Goal: Check status

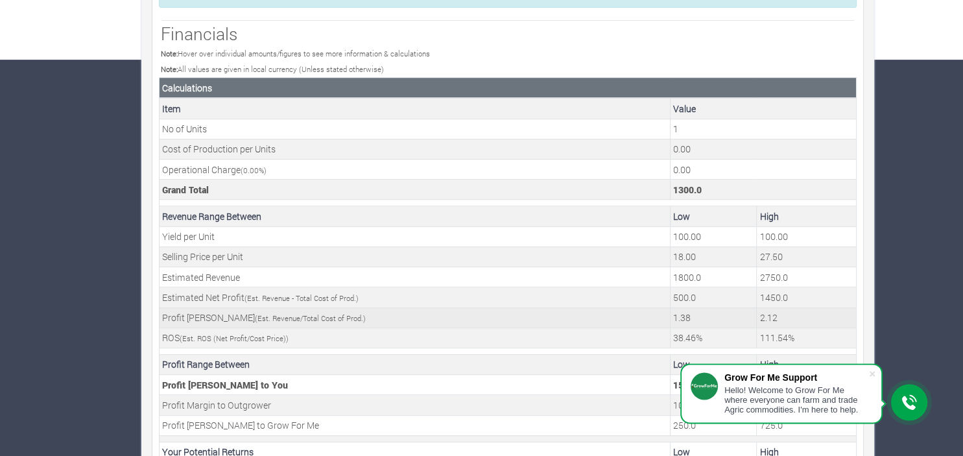
scroll to position [440, 0]
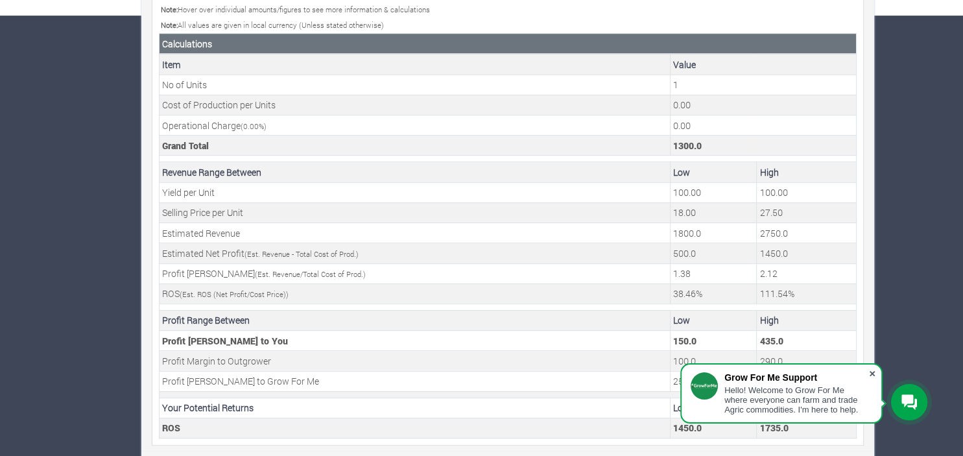
click at [872, 373] on span at bounding box center [872, 373] width 13 height 13
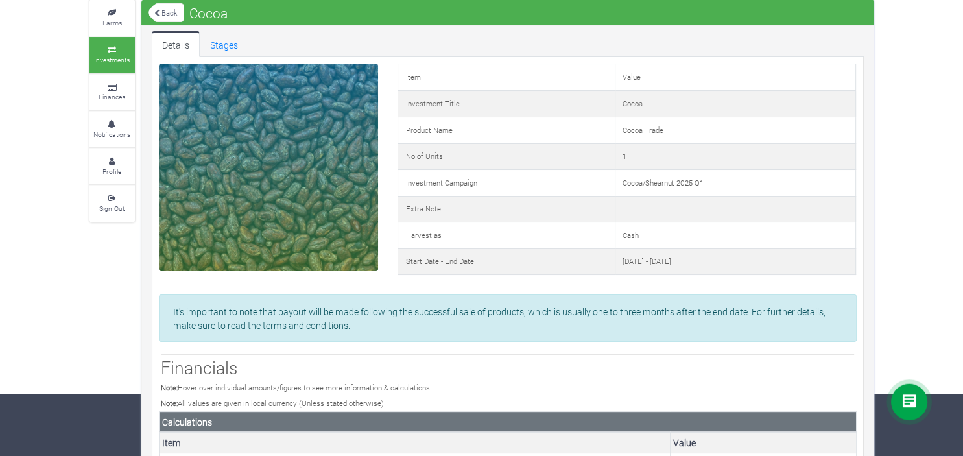
scroll to position [0, 0]
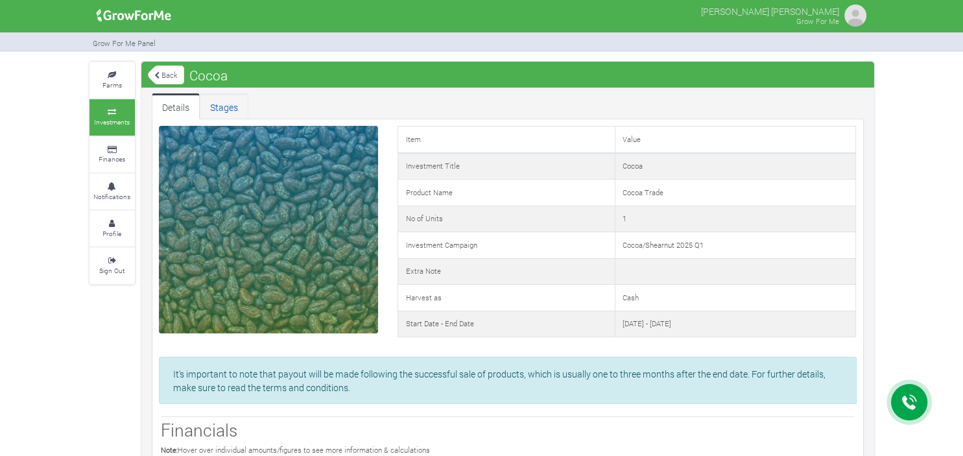
click at [222, 108] on link "Stages" at bounding box center [224, 106] width 49 height 26
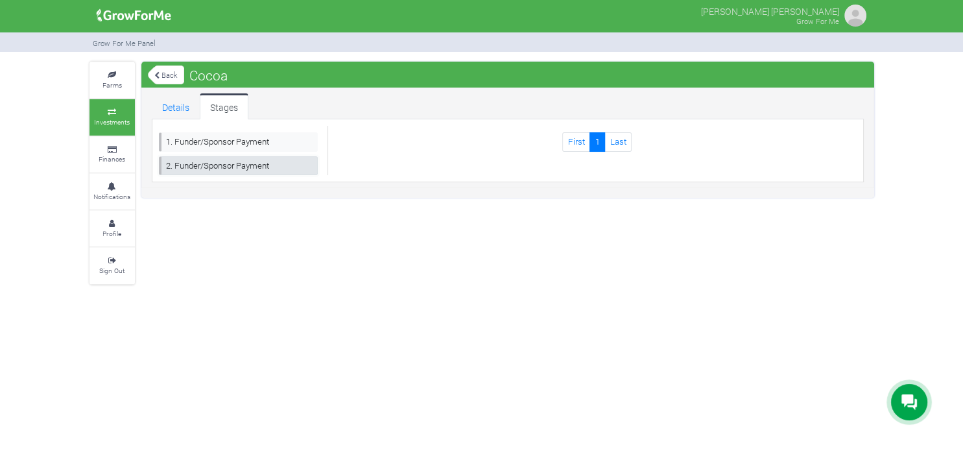
click at [270, 164] on link "2. Funder/Sponsor Payment" at bounding box center [239, 165] width 160 height 19
click at [378, 294] on div "Prince John Benjamin Abakah Grow For Me" at bounding box center [481, 228] width 963 height 456
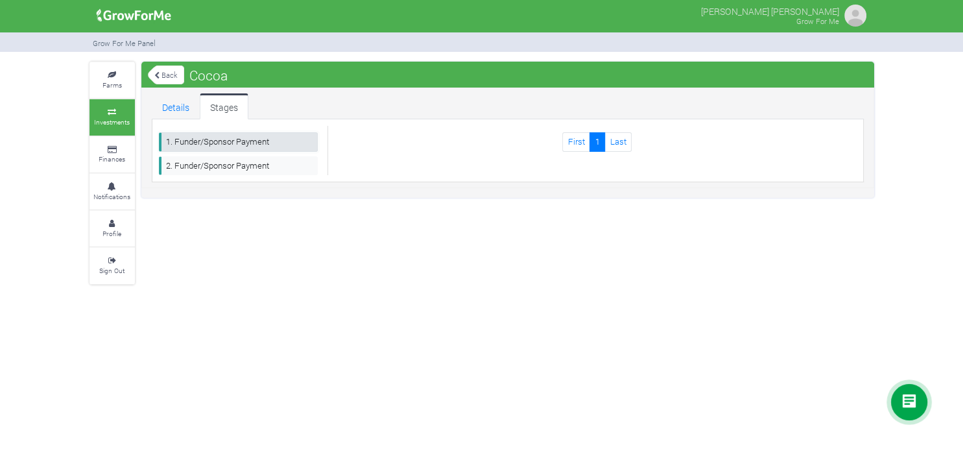
click at [295, 140] on link "1. Funder/Sponsor Payment" at bounding box center [239, 141] width 160 height 19
